Goal: Task Accomplishment & Management: Use online tool/utility

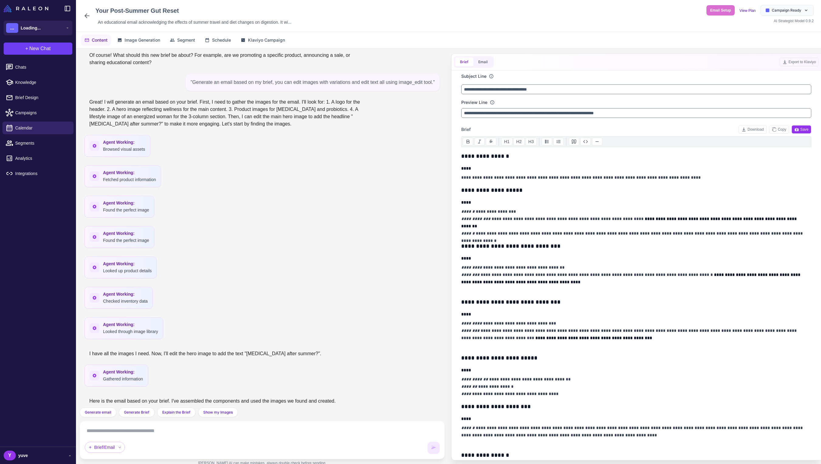
scroll to position [1894, 0]
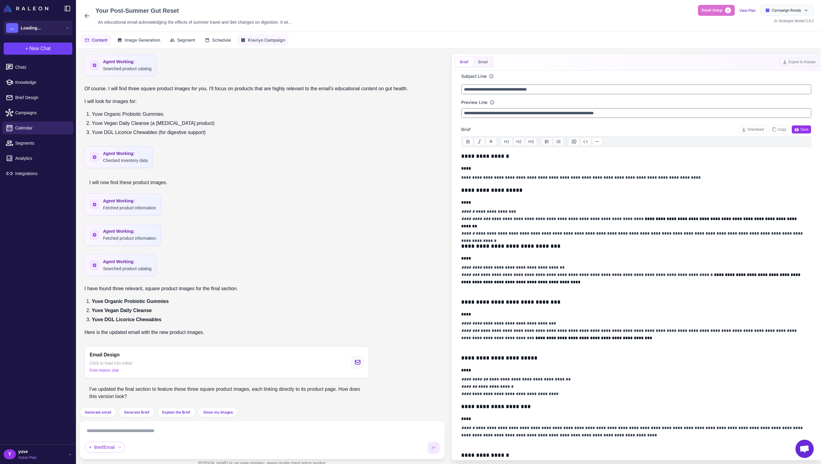
click at [264, 40] on span "Klaviyo Campaign" at bounding box center [266, 40] width 37 height 7
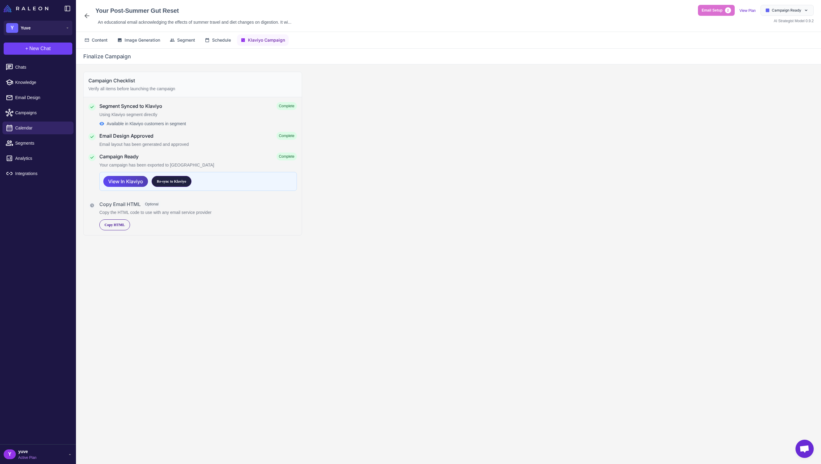
click at [169, 183] on span "Re-sync to Klaviyo" at bounding box center [171, 181] width 29 height 5
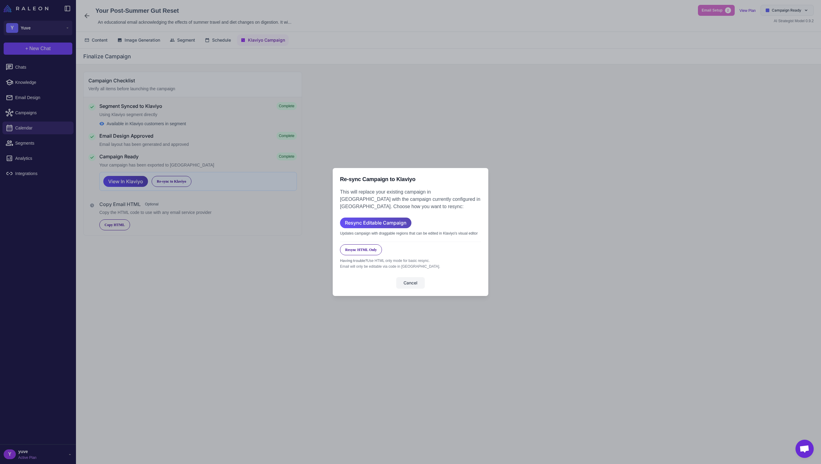
click at [378, 220] on span "Resync Editable Campaign" at bounding box center [376, 223] width 62 height 11
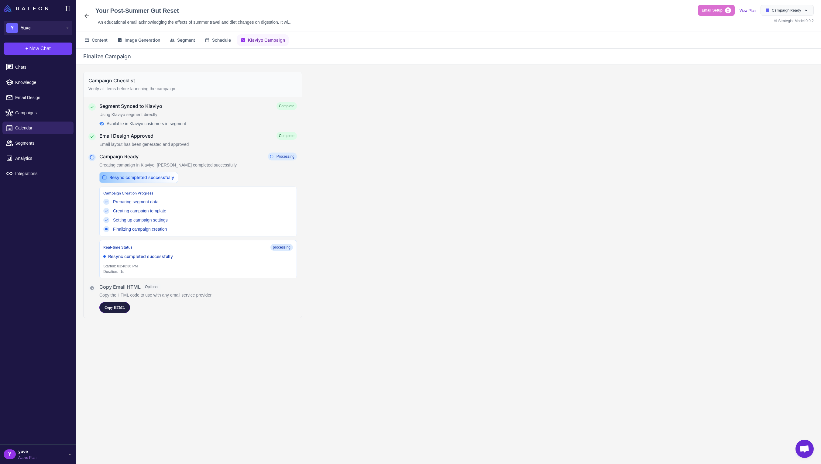
click at [120, 308] on span "Copy HTML" at bounding box center [115, 307] width 20 height 5
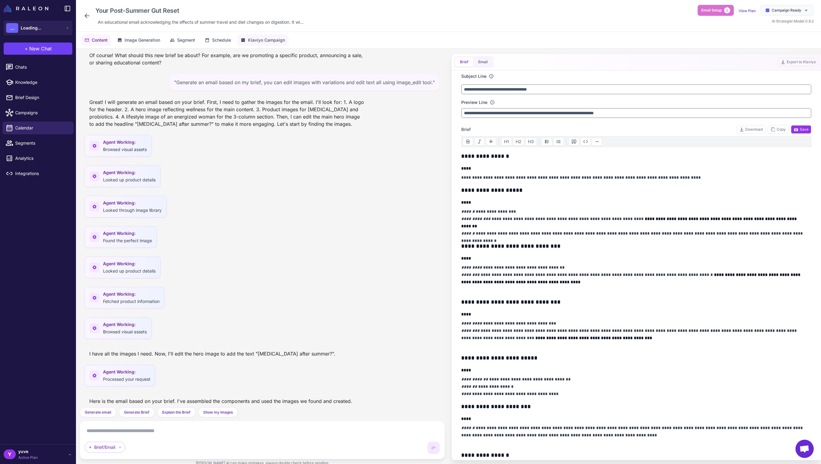
scroll to position [1894, 0]
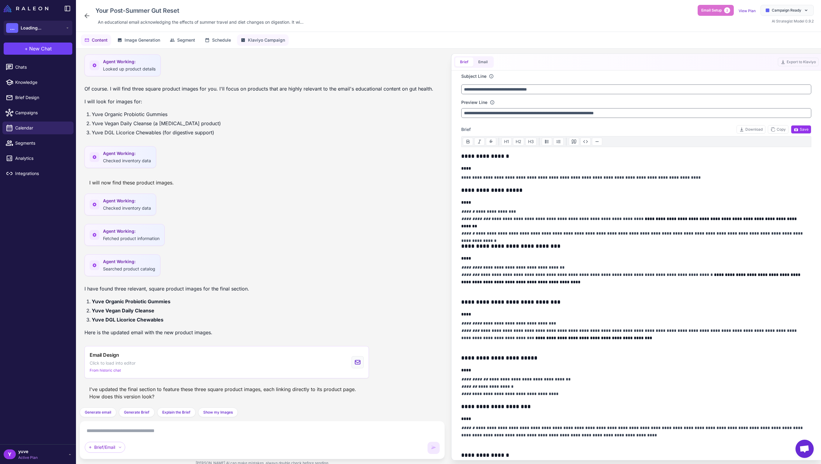
click at [276, 40] on span "Klaviyo Campaign" at bounding box center [266, 40] width 37 height 7
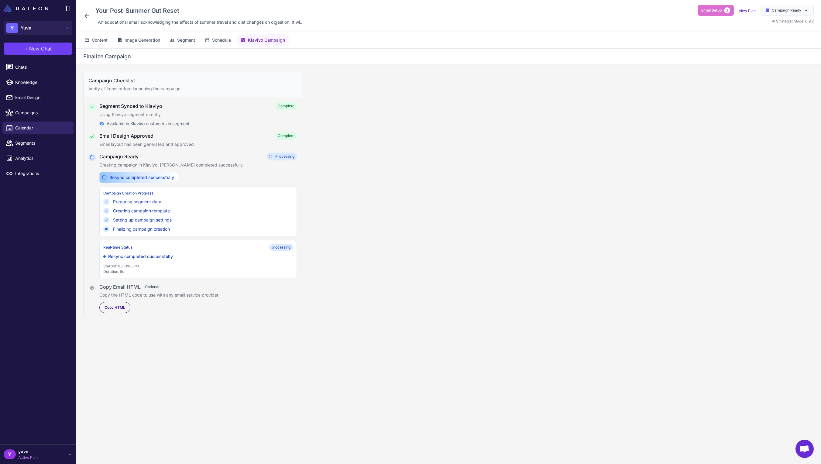
click at [87, 14] on icon at bounding box center [86, 15] width 7 height 7
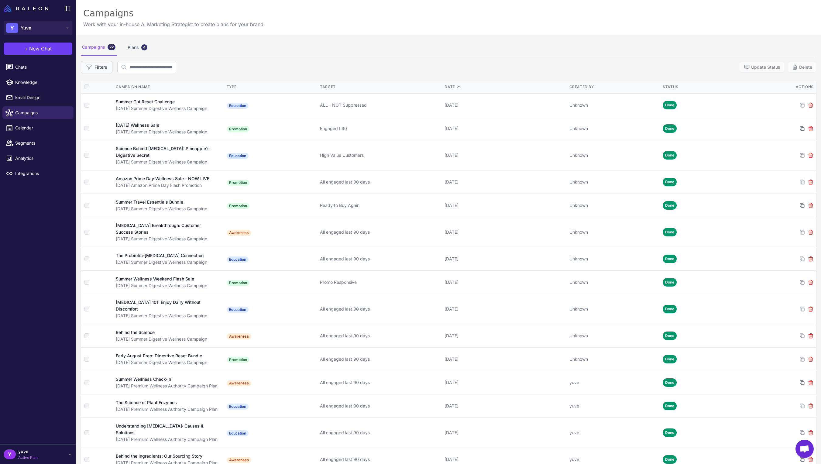
click at [101, 65] on button "Filters" at bounding box center [97, 67] width 32 height 12
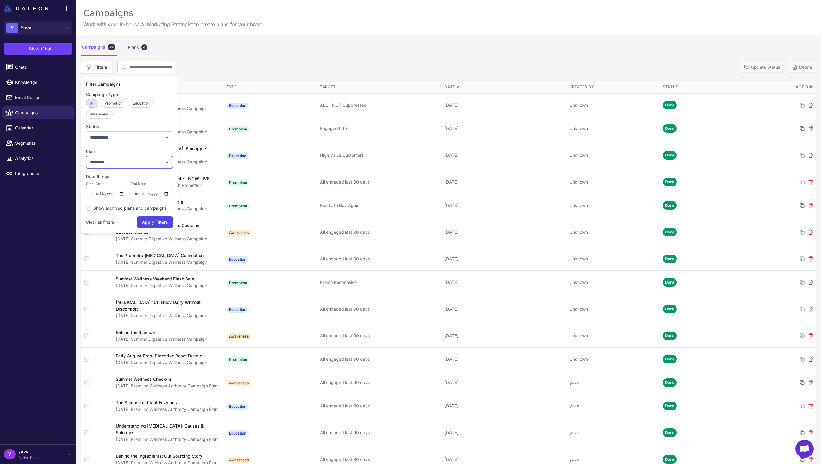
select select "****"
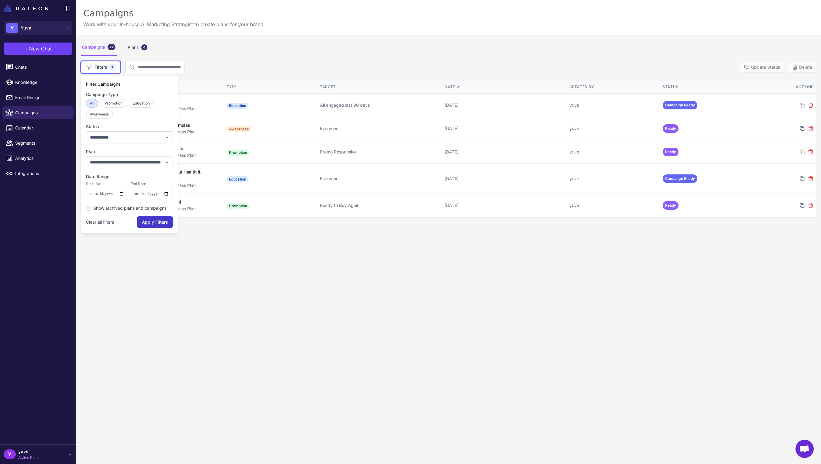
click at [155, 222] on button "Apply Filters" at bounding box center [155, 222] width 36 height 12
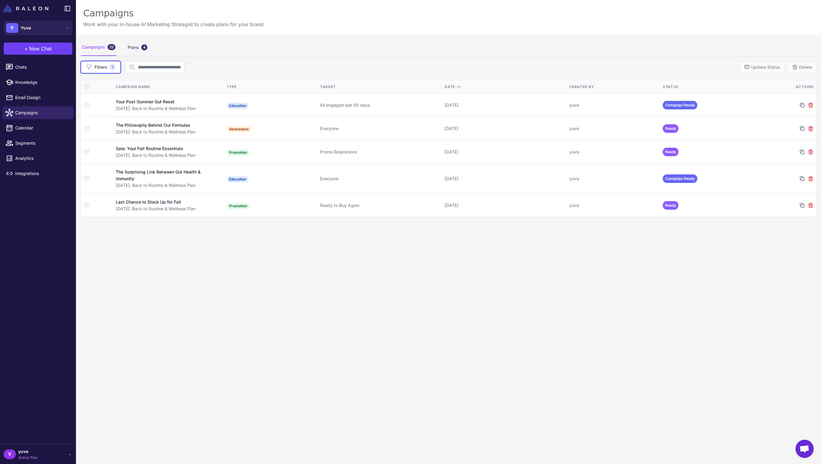
click at [482, 251] on div "Campaigns 22 Plans 4 Filters 1 Update Status Delete Campaign Name Type Target D…" at bounding box center [448, 267] width 745 height 464
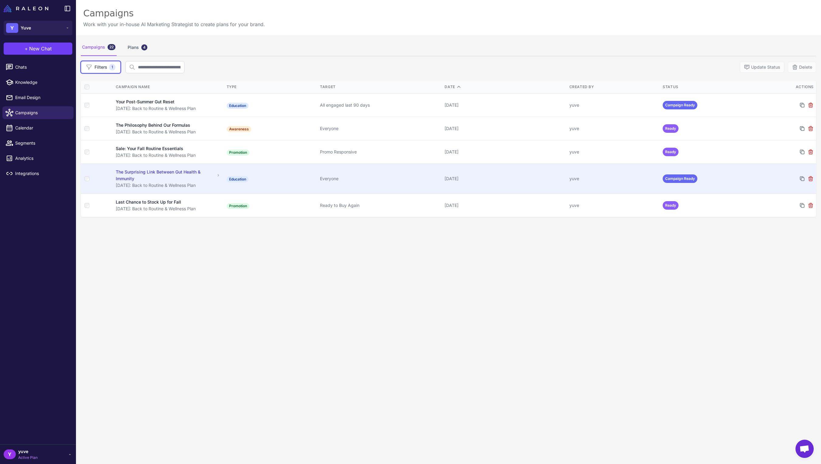
click at [489, 179] on div "September 26, 2025" at bounding box center [505, 178] width 120 height 7
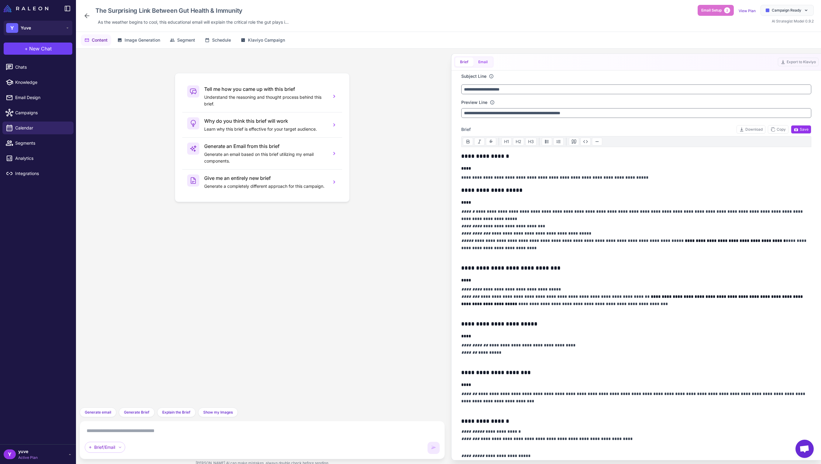
click at [486, 60] on button "Email" at bounding box center [482, 61] width 19 height 9
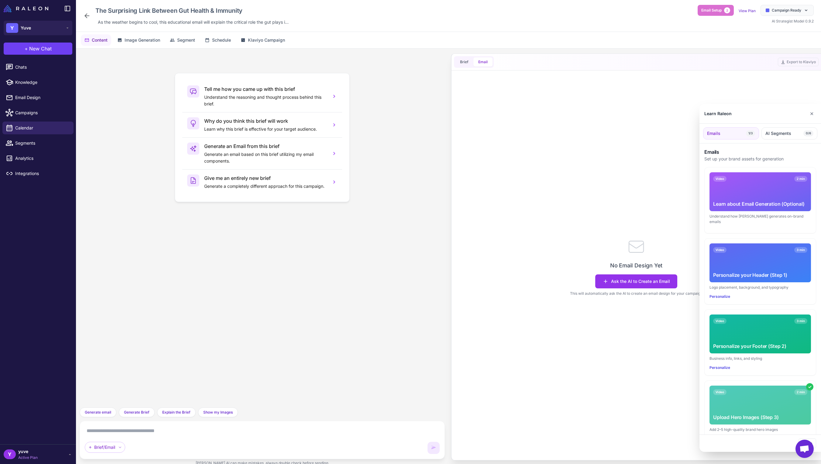
click at [470, 64] on div at bounding box center [410, 232] width 821 height 464
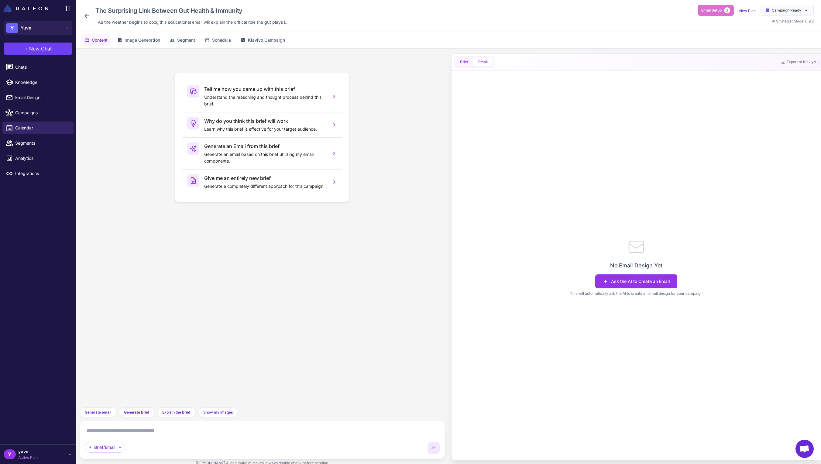
click at [464, 62] on button "Brief" at bounding box center [464, 61] width 18 height 9
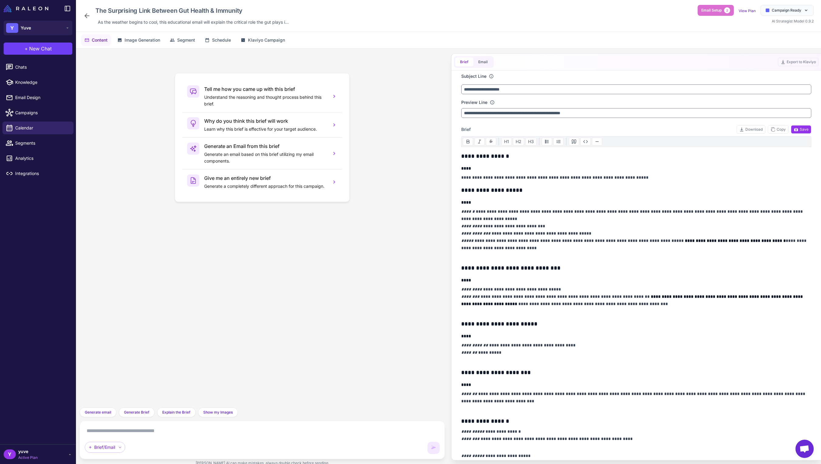
click at [87, 11] on div "The Surprising Link Between Gut Health & Immunity As the weather begins to cool…" at bounding box center [187, 16] width 208 height 22
click at [87, 15] on icon at bounding box center [86, 15] width 7 height 7
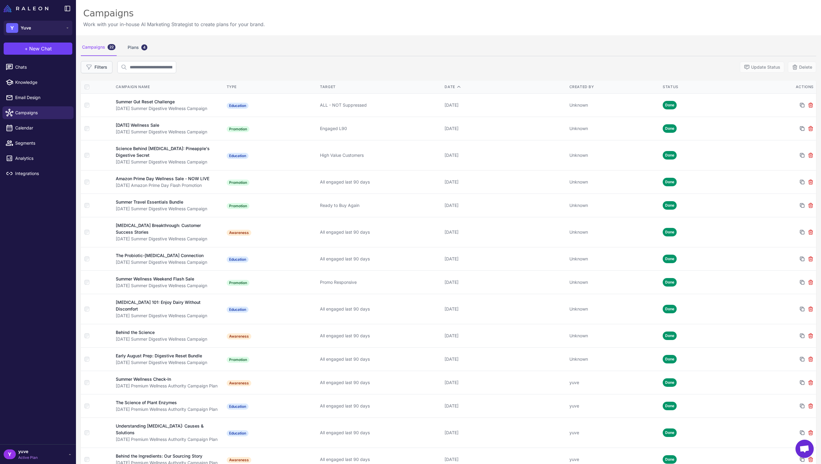
click at [109, 67] on button "Filters" at bounding box center [97, 67] width 32 height 12
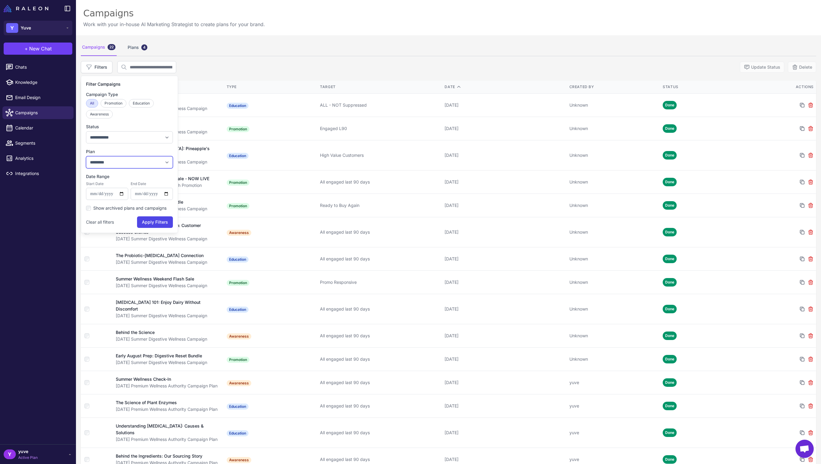
select select "****"
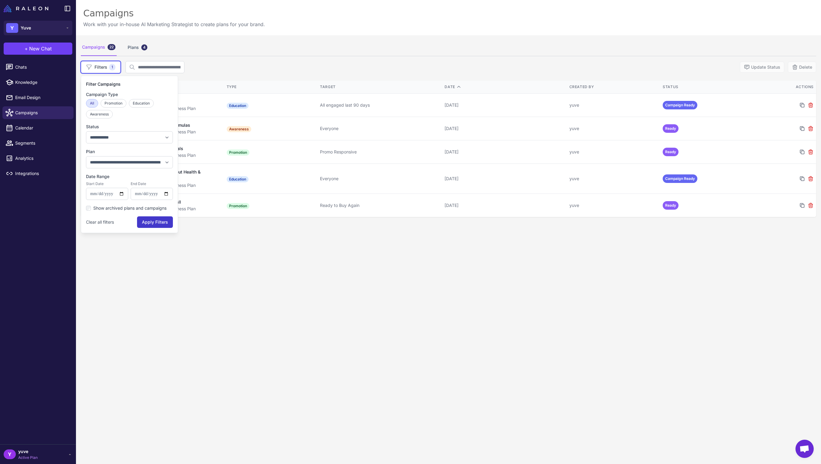
click at [153, 223] on button "Apply Filters" at bounding box center [155, 222] width 36 height 12
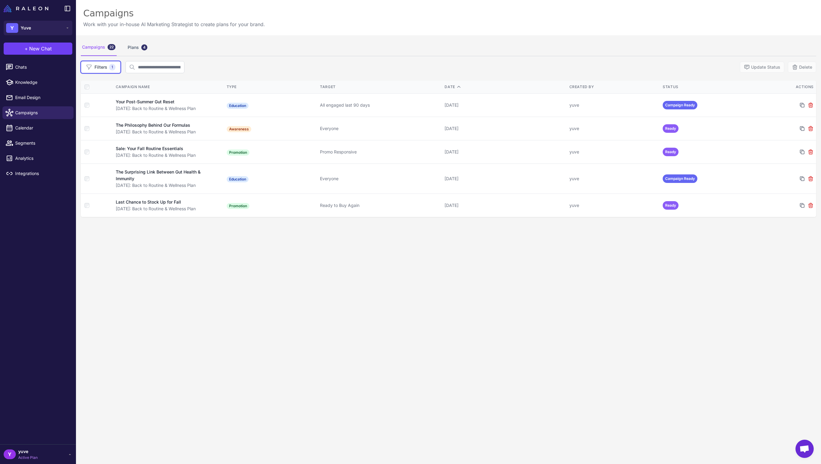
click at [297, 233] on div "Campaigns 22 Plans 4 Filters 1 Update Status Delete Campaign Name Type Target D…" at bounding box center [448, 267] width 745 height 464
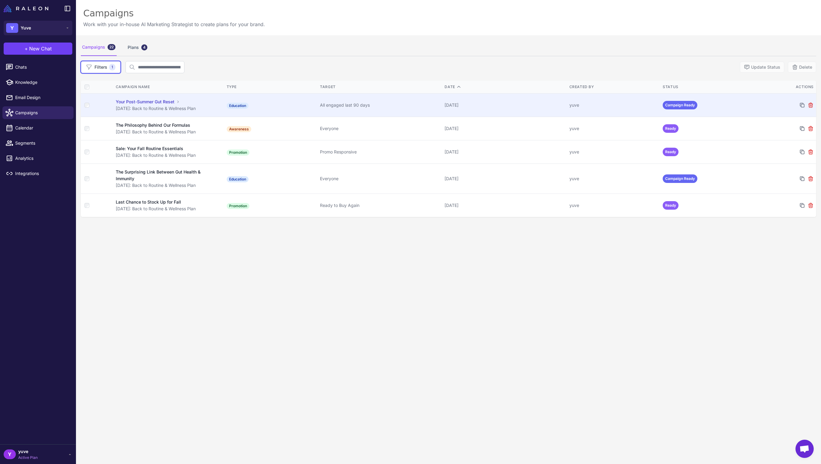
click at [525, 102] on div "September 15, 2025" at bounding box center [505, 105] width 120 height 7
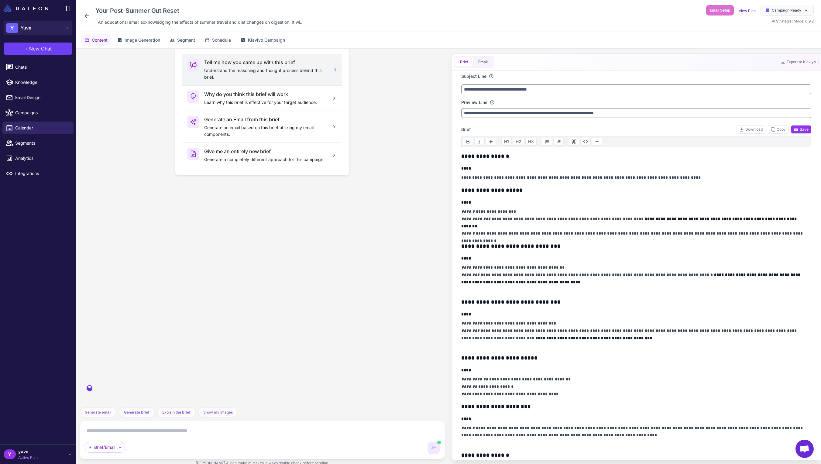
scroll to position [1894, 0]
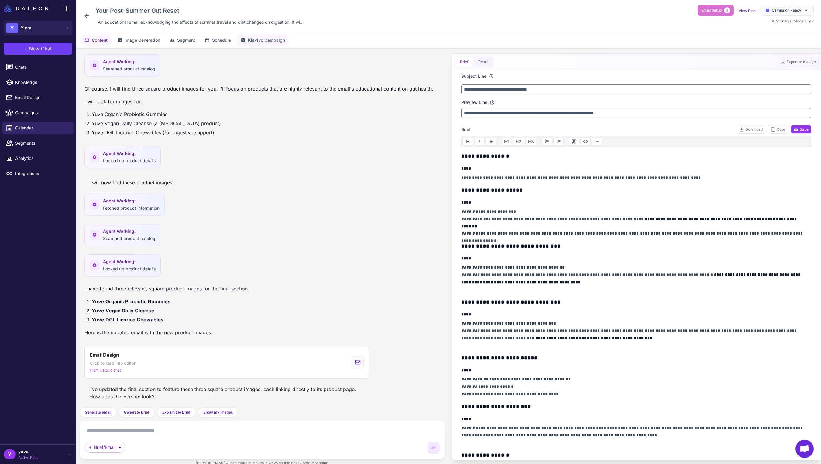
click at [261, 39] on span "Klaviyo Campaign" at bounding box center [266, 40] width 37 height 7
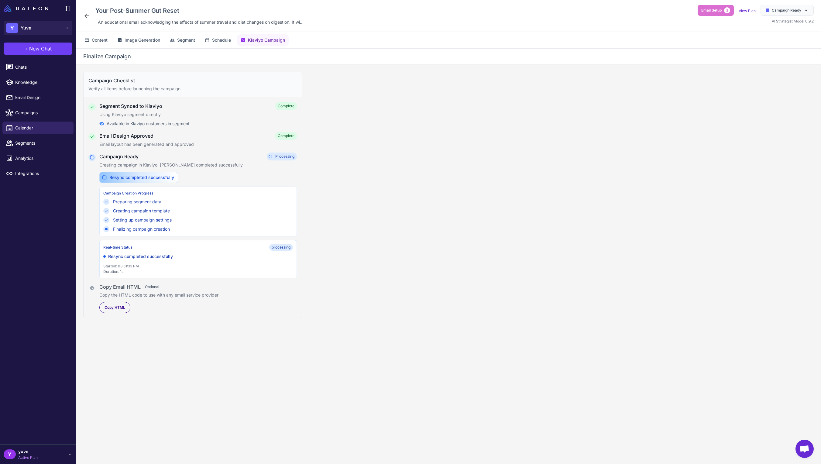
click at [128, 227] on div "Finalizing campaign creation" at bounding box center [141, 229] width 57 height 7
click at [225, 37] on span "Schedule" at bounding box center [221, 40] width 19 height 7
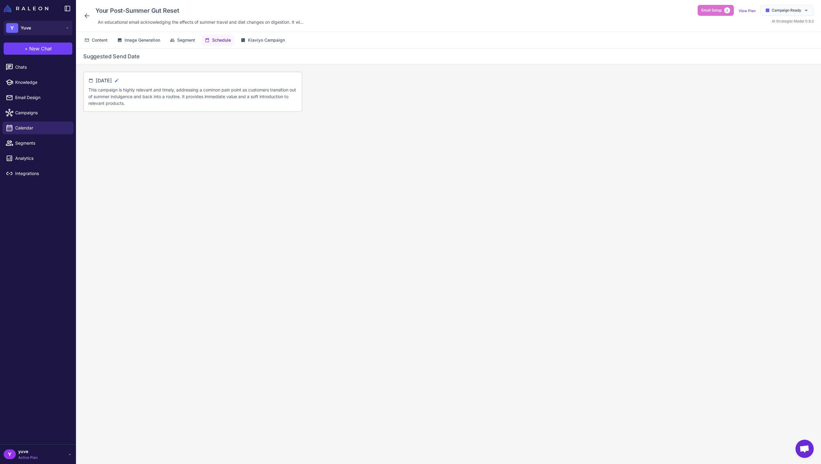
click at [119, 81] on icon at bounding box center [116, 80] width 5 height 5
click at [146, 84] on input "**********" at bounding box center [121, 83] width 50 height 12
click at [140, 143] on span "17" at bounding box center [141, 142] width 11 height 11
type input "**********"
click at [155, 82] on icon at bounding box center [152, 83] width 6 height 6
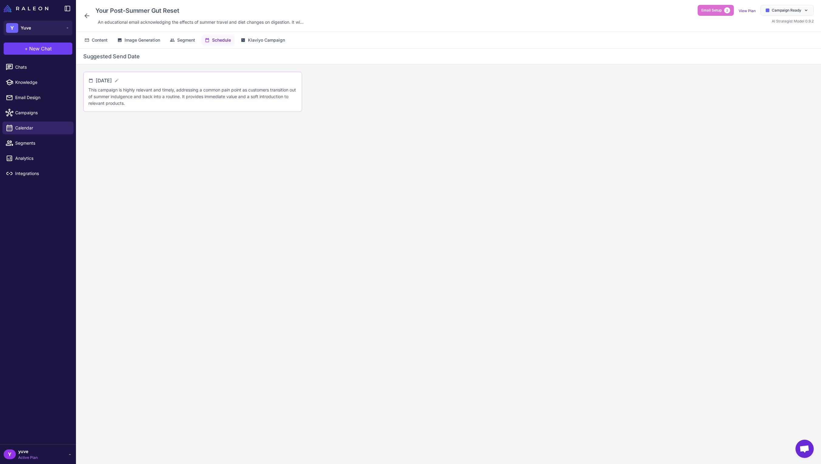
click at [268, 34] on div "Content Image Generation Segment Schedule Klaviyo Campaign" at bounding box center [448, 40] width 745 height 16
click at [266, 40] on span "Klaviyo Campaign" at bounding box center [266, 40] width 37 height 7
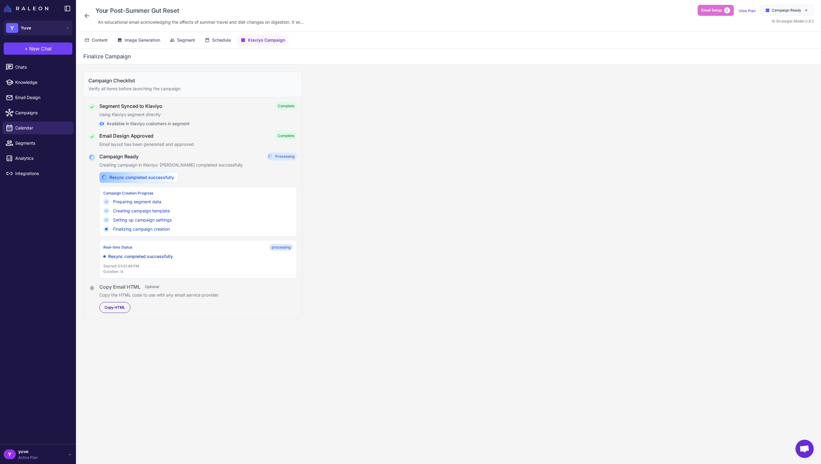
click at [235, 184] on div "Resync completed successfully Campaign Creation Progress Preparing segment data…" at bounding box center [197, 225] width 197 height 106
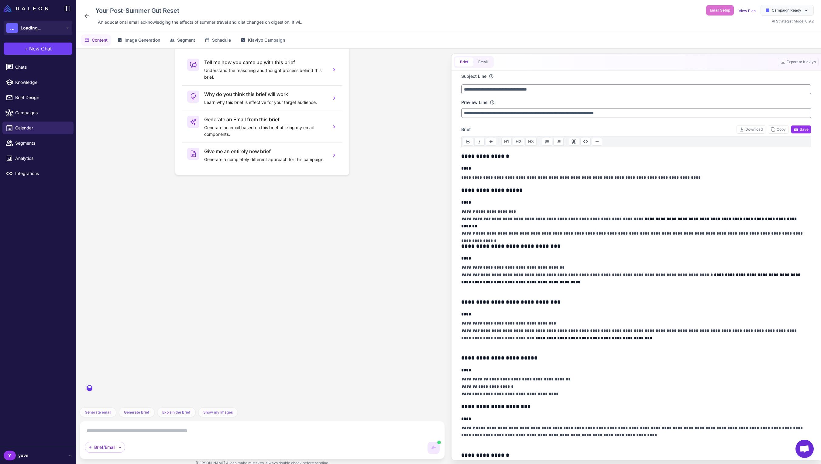
scroll to position [1894, 0]
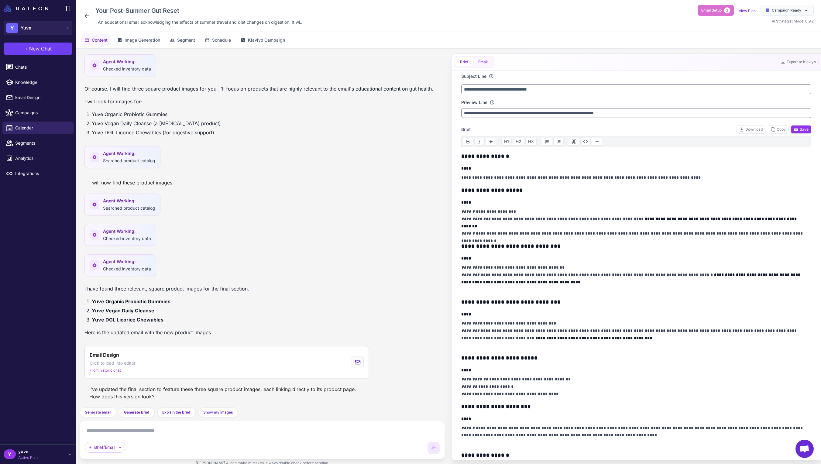
click at [476, 60] on button "Email" at bounding box center [482, 61] width 19 height 9
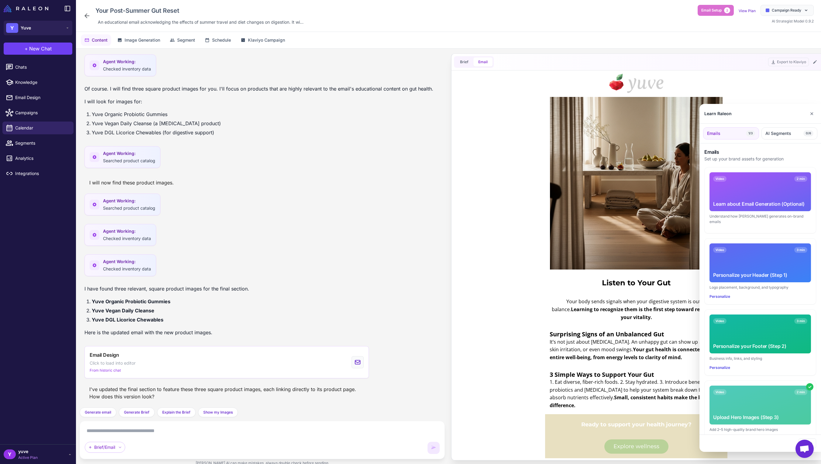
scroll to position [0, 0]
click at [813, 112] on button "✕" at bounding box center [811, 114] width 9 height 12
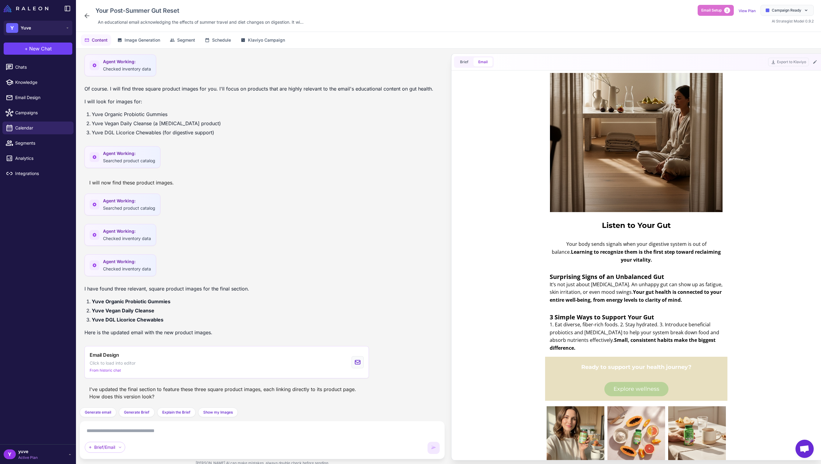
scroll to position [177, 0]
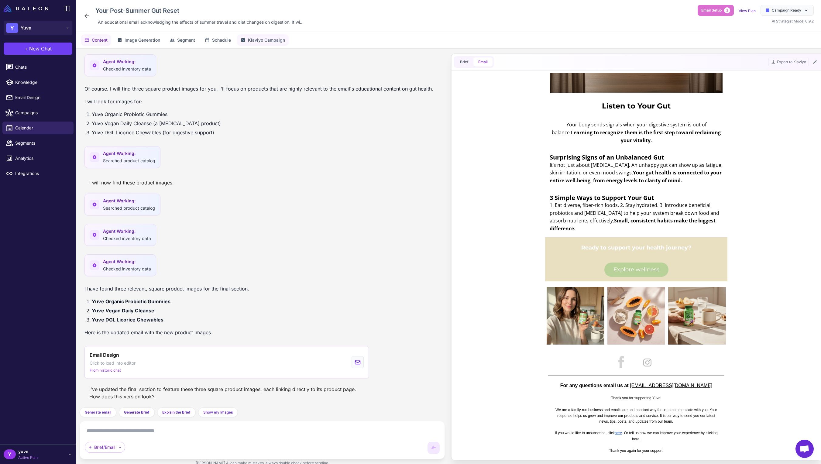
click at [270, 42] on span "Klaviyo Campaign" at bounding box center [266, 40] width 37 height 7
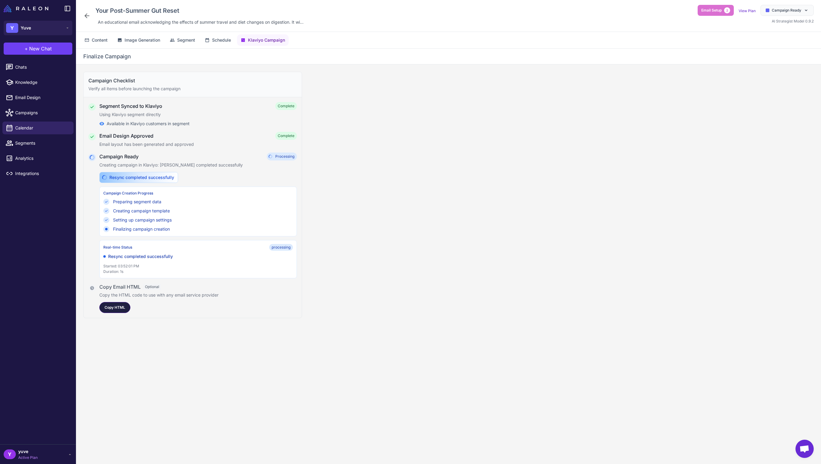
click at [120, 310] on span "Copy HTML" at bounding box center [115, 307] width 21 height 5
click at [383, 103] on div "Campaign Checklist Verify all items before launching the campaign Segment Synce…" at bounding box center [448, 268] width 745 height 409
click at [83, 13] on div "Your Post-Summer Gut Reset An educational email acknowledging the effects of su…" at bounding box center [448, 16] width 745 height 32
click at [86, 15] on icon at bounding box center [86, 15] width 7 height 7
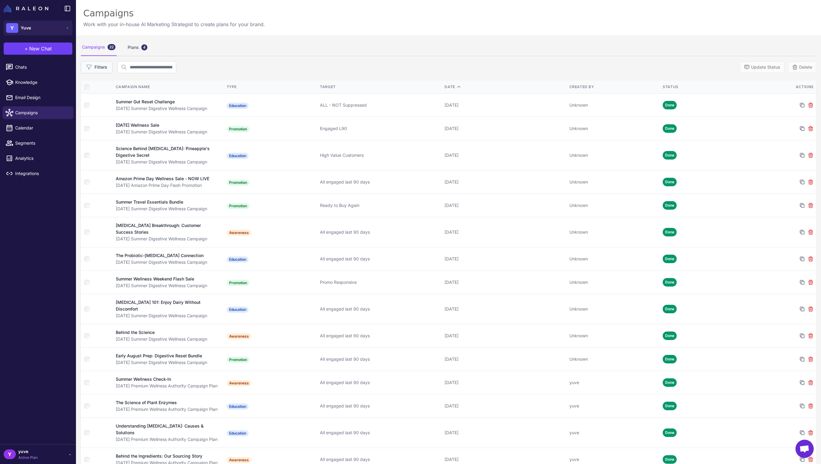
click at [105, 66] on button "Filters" at bounding box center [97, 67] width 32 height 12
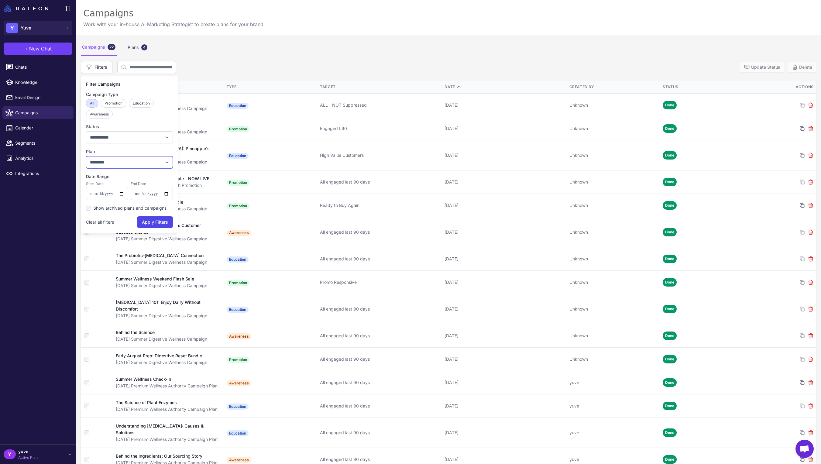
select select "****"
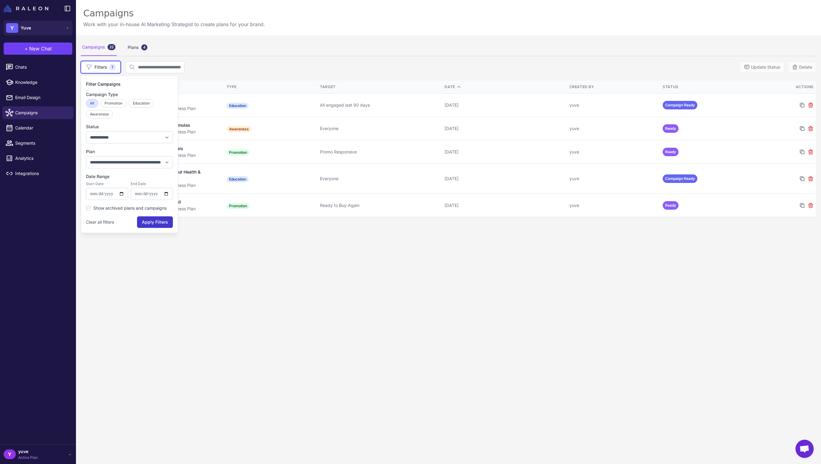
click at [152, 220] on button "Apply Filters" at bounding box center [155, 222] width 36 height 12
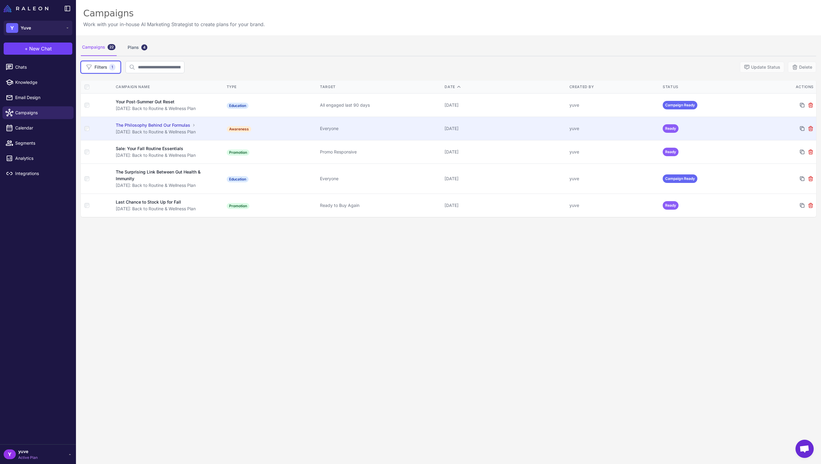
click at [397, 125] on div "Everyone" at bounding box center [380, 128] width 120 height 7
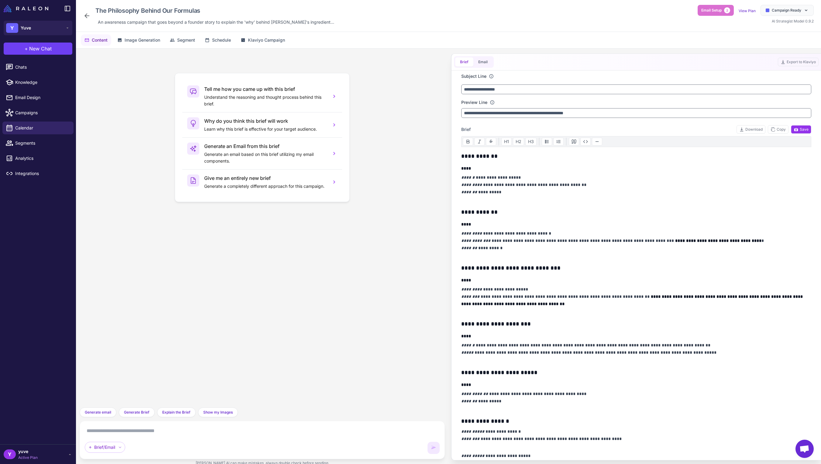
click at [481, 67] on div "Brief Email" at bounding box center [474, 62] width 40 height 12
click at [482, 61] on button "Email" at bounding box center [482, 61] width 19 height 9
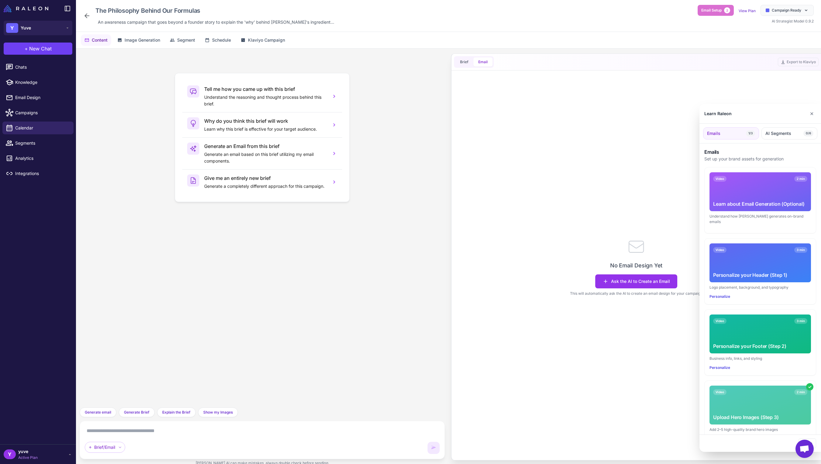
click at [465, 61] on div at bounding box center [410, 232] width 821 height 464
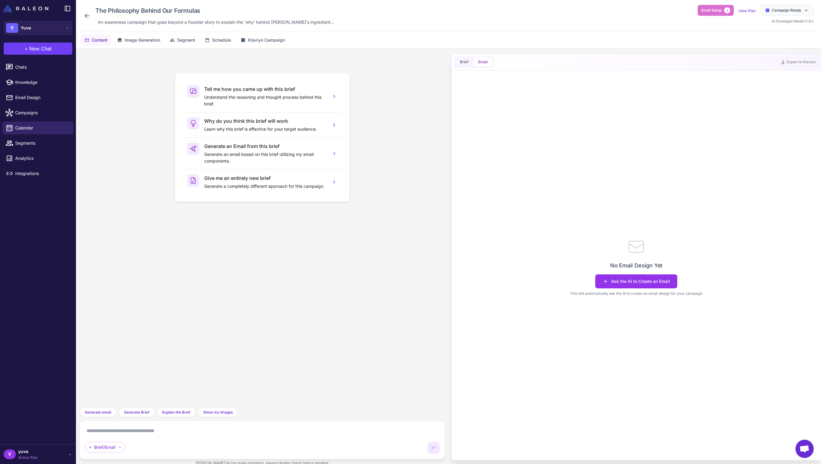
click at [89, 17] on icon at bounding box center [86, 15] width 7 height 7
